Goal: Transaction & Acquisition: Purchase product/service

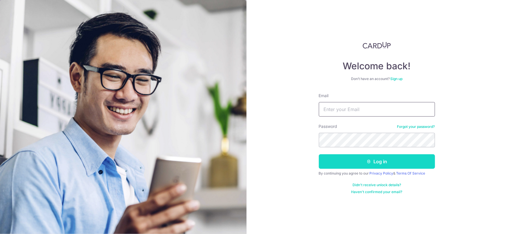
type input "kelvinhui@yahoo.com"
drag, startPoint x: 360, startPoint y: 168, endPoint x: 365, endPoint y: 161, distance: 7.9
click at [362, 165] on button "Log in" at bounding box center [377, 162] width 116 height 15
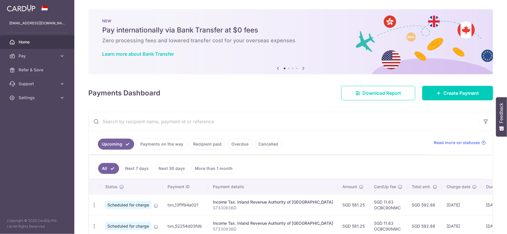
scroll to position [29, 0]
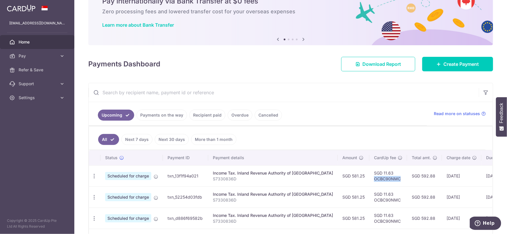
drag, startPoint x: 379, startPoint y: 178, endPoint x: 354, endPoint y: 178, distance: 25.3
click at [369, 178] on td "SGD 11.63 OCBC90NMC" at bounding box center [388, 176] width 38 height 21
copy td "OCBC90NMC"
click at [444, 65] on span "Create Payment" at bounding box center [461, 64] width 35 height 7
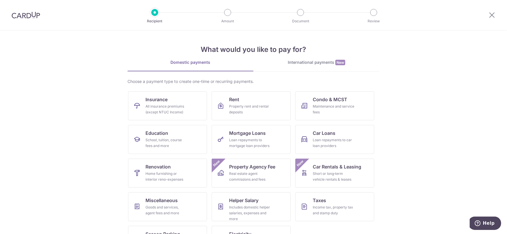
scroll to position [25, 0]
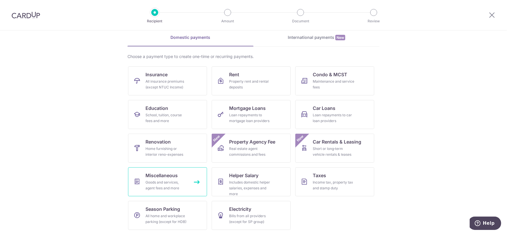
click at [167, 181] on div "Goods and services, agent fees and more" at bounding box center [167, 186] width 42 height 12
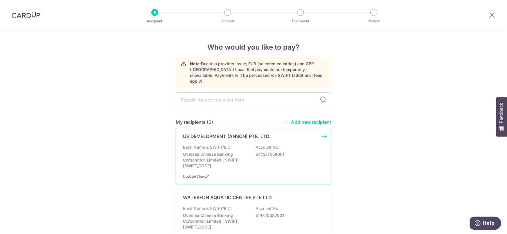
scroll to position [58, 0]
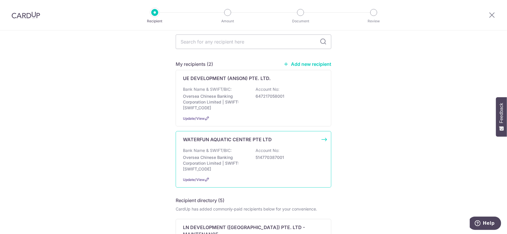
click at [213, 148] on p "Bank Name & SWIFT/BIC:" at bounding box center [207, 151] width 49 height 6
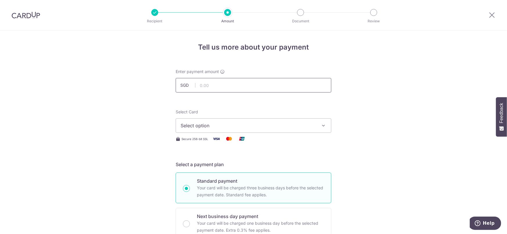
drag, startPoint x: 0, startPoint y: 0, endPoint x: 231, endPoint y: 87, distance: 247.4
click at [231, 87] on input "text" at bounding box center [254, 85] width 156 height 15
type input "364.00"
click at [298, 126] on span "Select option" at bounding box center [248, 125] width 135 height 7
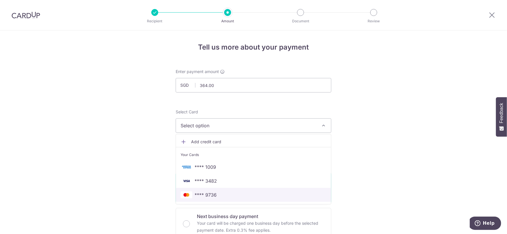
click at [207, 195] on span "**** 9736" at bounding box center [206, 195] width 22 height 7
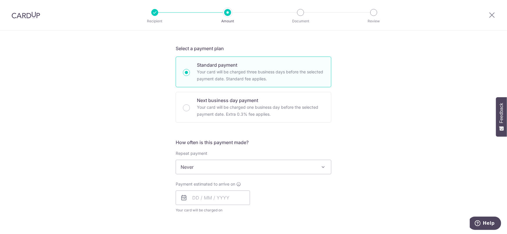
scroll to position [203, 0]
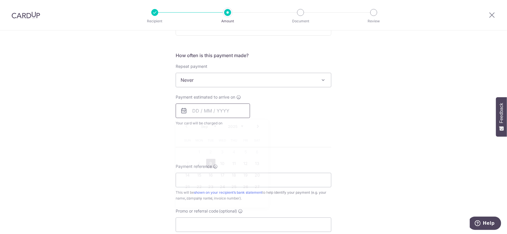
click at [191, 111] on input "text" at bounding box center [213, 111] width 74 height 15
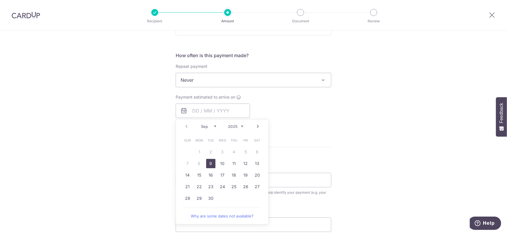
click at [210, 163] on link "9" at bounding box center [210, 163] width 9 height 9
type input "[DATE]"
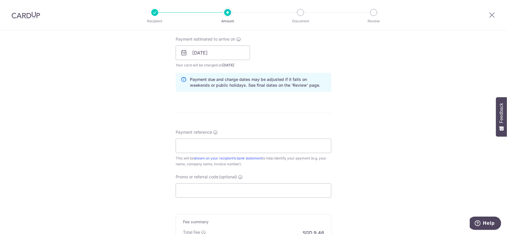
scroll to position [290, 0]
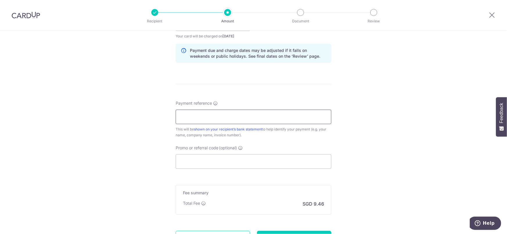
click at [208, 116] on input "Payment reference" at bounding box center [254, 117] width 156 height 15
type input "20627"
click at [222, 158] on input "Promo or referral code (optional)" at bounding box center [254, 162] width 156 height 15
paste input "OCBC90NMC"
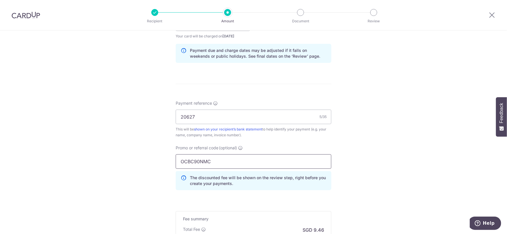
type input "OCBC90NMC"
click button "Add Card" at bounding box center [0, 0] width 0 height 0
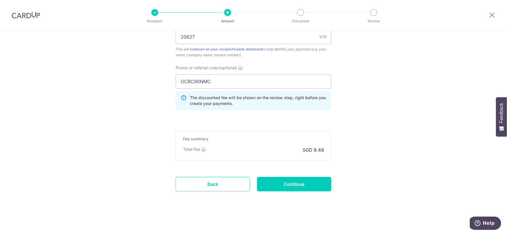
click at [297, 185] on input "Continue" at bounding box center [294, 184] width 74 height 15
type input "Create Schedule"
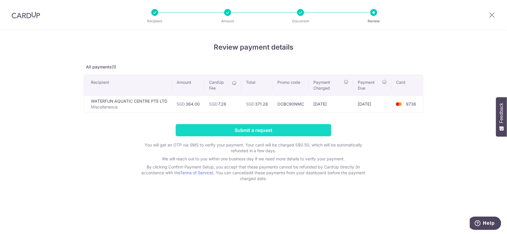
click at [255, 129] on input "Submit a request" at bounding box center [254, 130] width 156 height 12
